Goal: Register for event/course

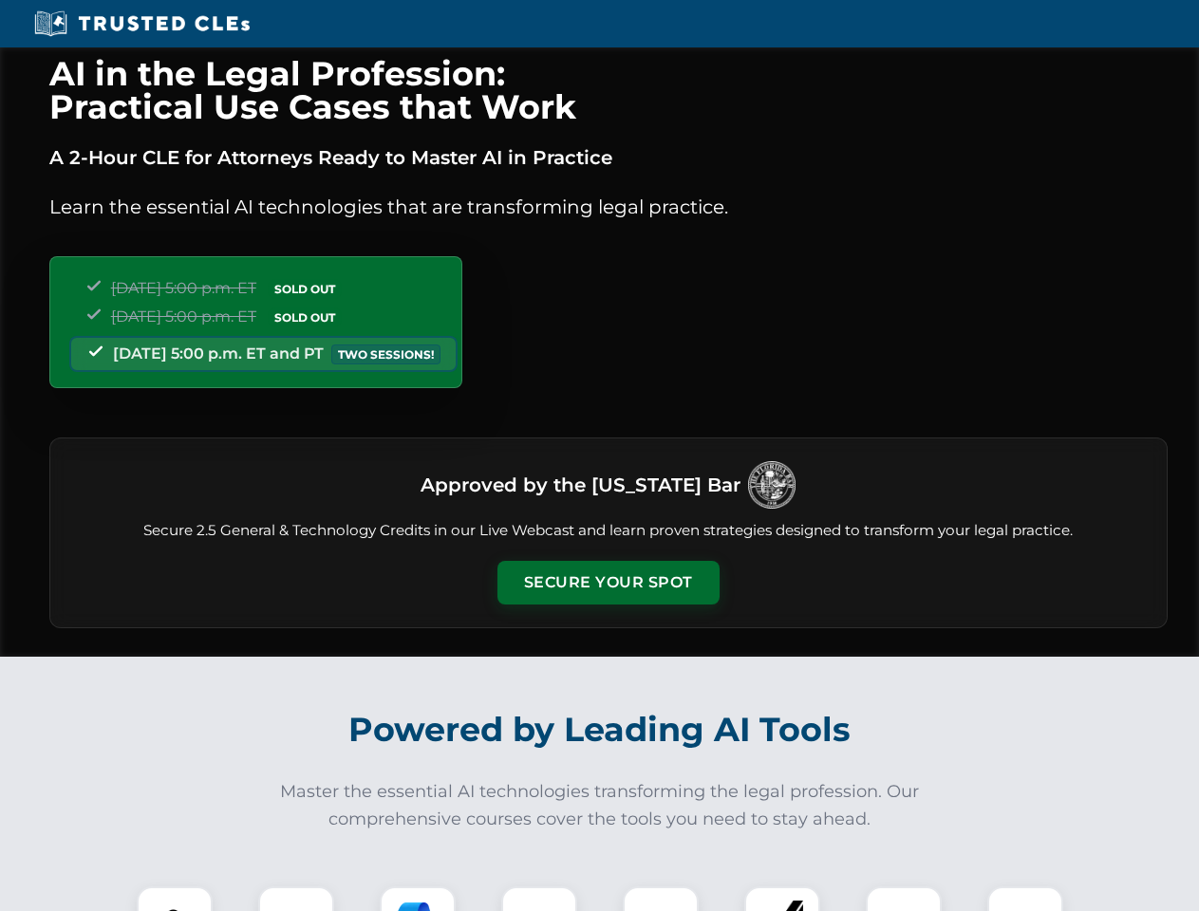
click at [607, 583] on button "Secure Your Spot" at bounding box center [608, 583] width 222 height 44
click at [175, 899] on img at bounding box center [174, 924] width 55 height 55
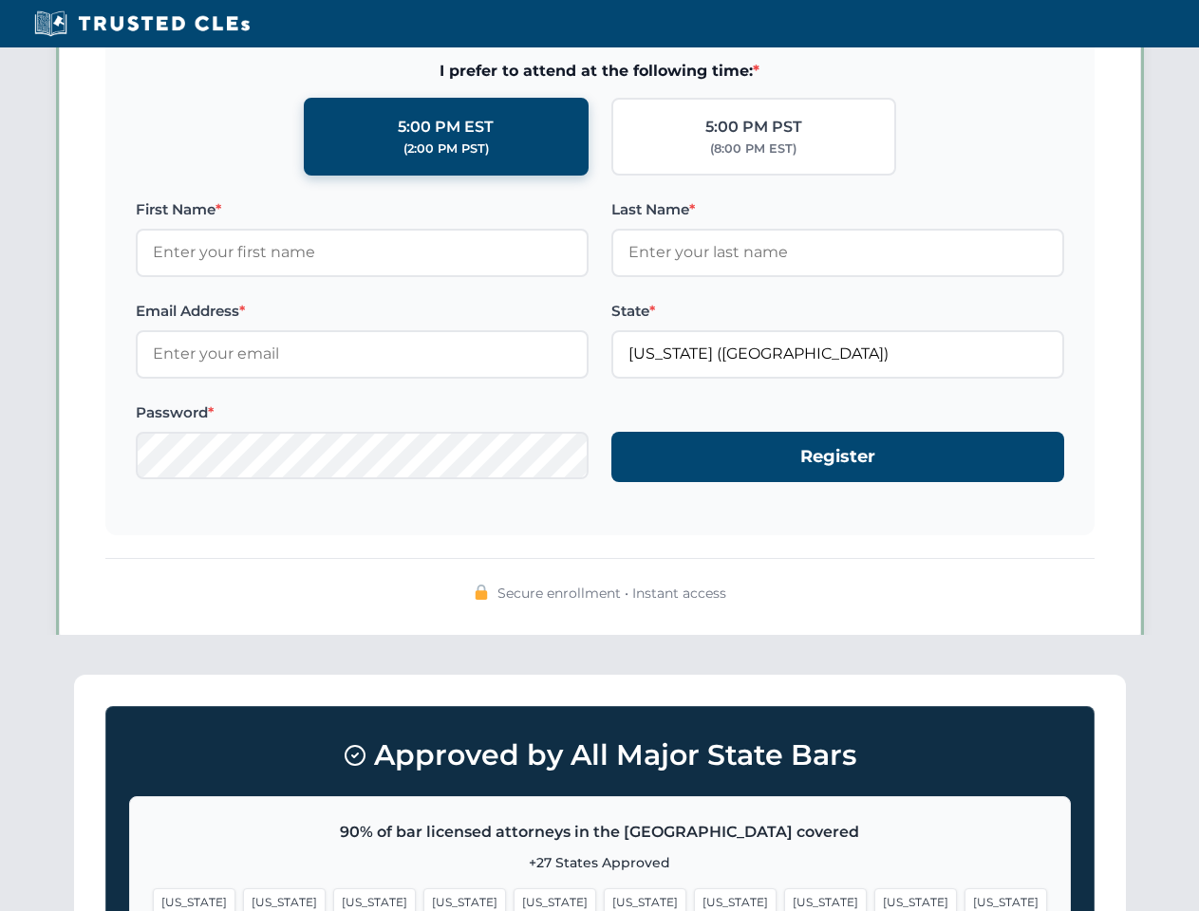
click at [694, 899] on span "[US_STATE]" at bounding box center [735, 902] width 83 height 28
click at [874, 899] on span "[US_STATE]" at bounding box center [915, 902] width 83 height 28
